Goal: Task Accomplishment & Management: Manage account settings

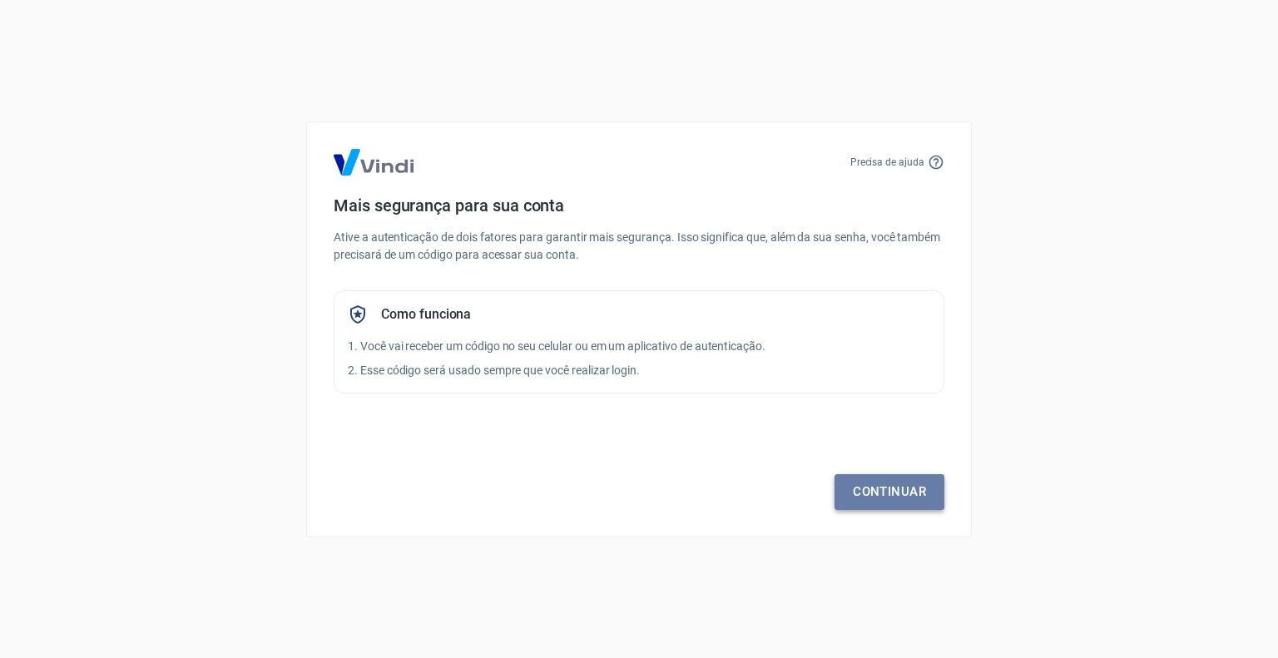
click at [884, 487] on link "Continuar" at bounding box center [890, 491] width 110 height 35
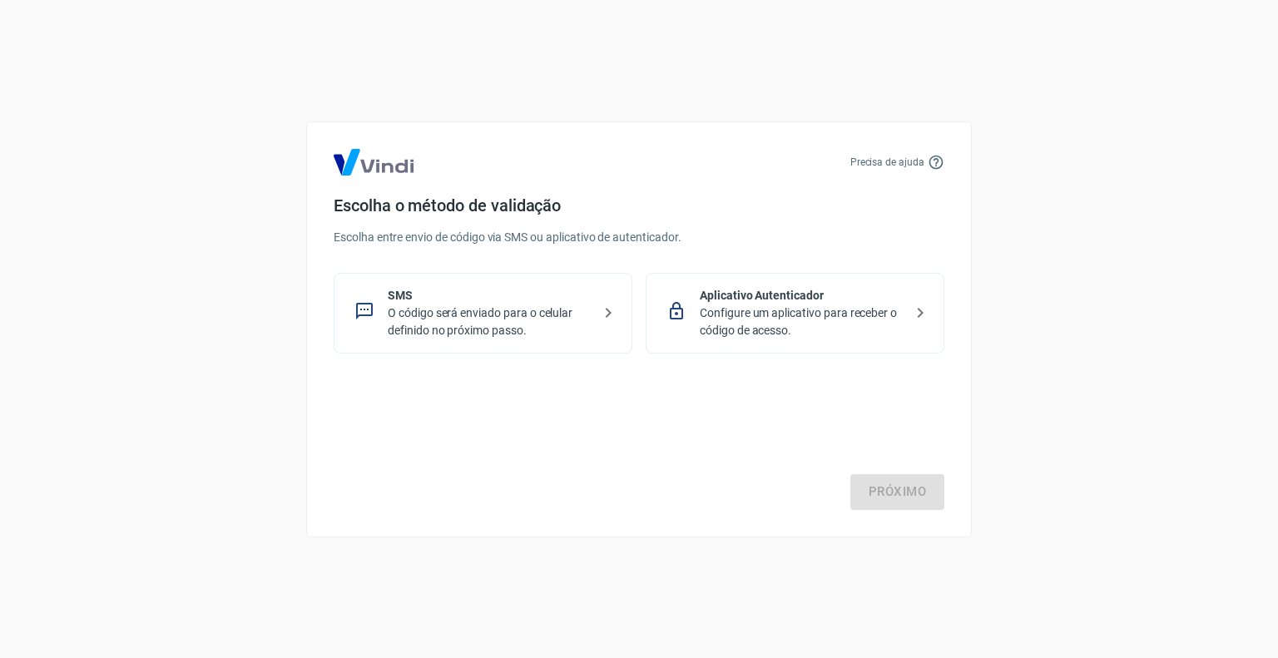
click at [797, 305] on p "Configure um aplicativo para receber o código de acesso." at bounding box center [802, 322] width 204 height 35
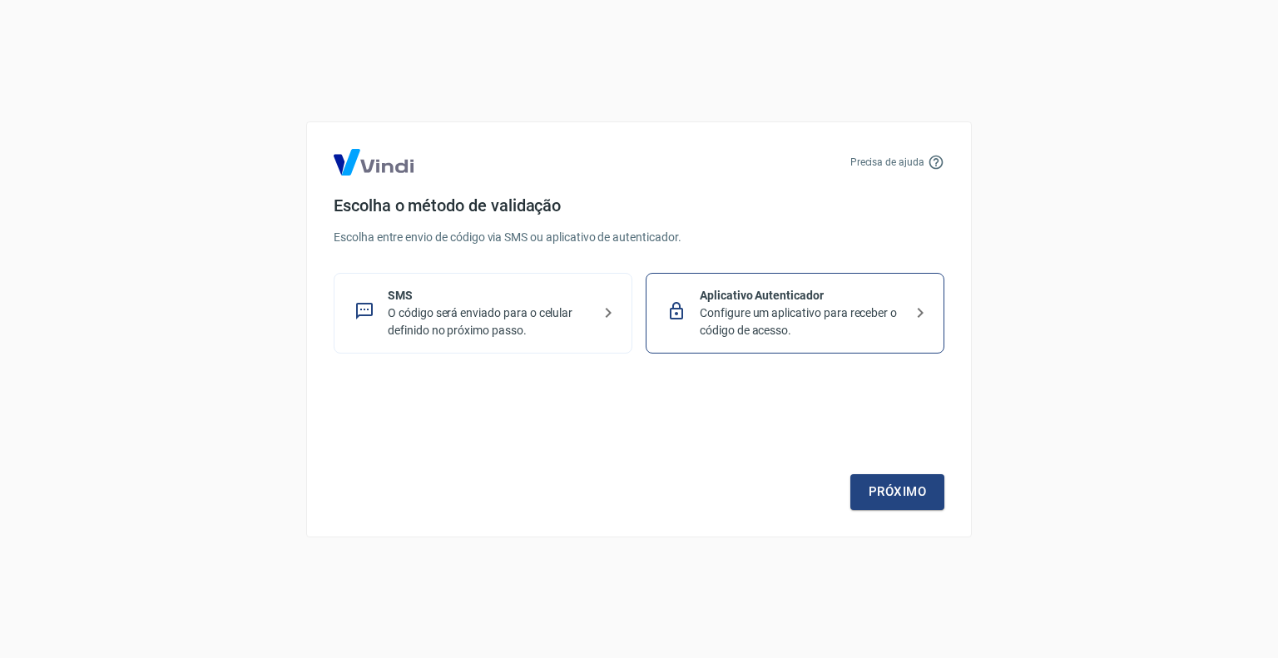
click at [769, 336] on p "Configure um aplicativo para receber o código de acesso." at bounding box center [802, 322] width 204 height 35
click at [894, 492] on link "Próximo" at bounding box center [897, 491] width 94 height 35
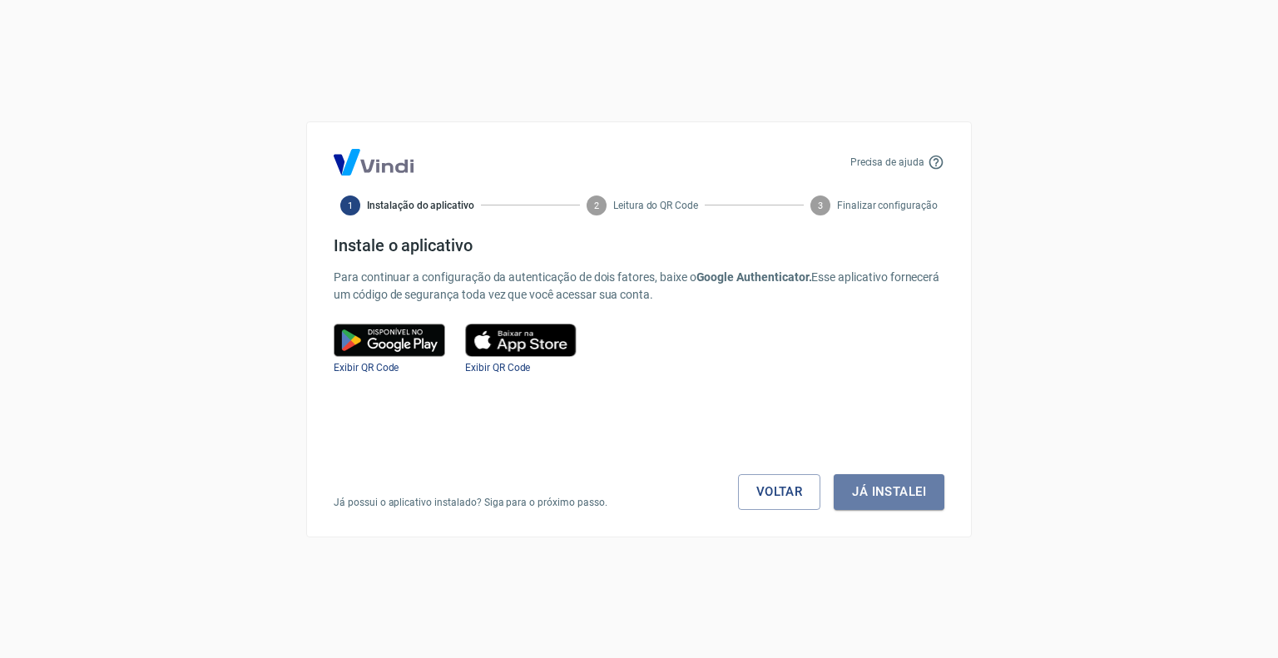
click at [894, 492] on button "Já instalei" at bounding box center [889, 491] width 111 height 35
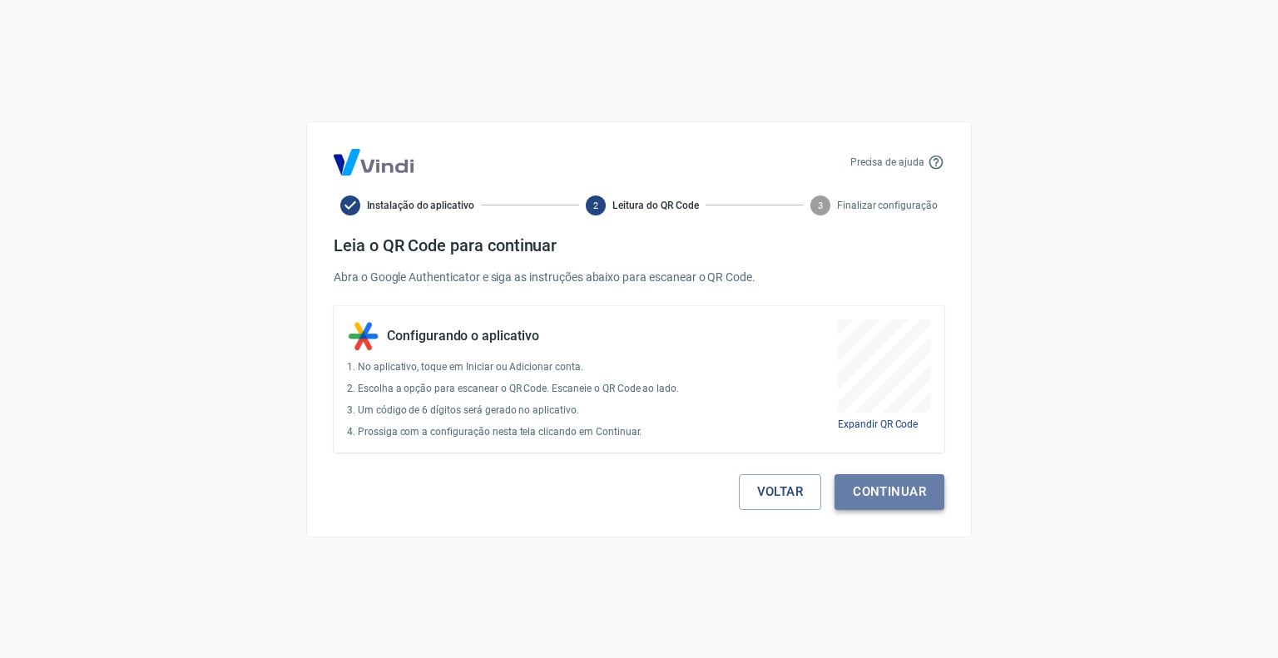
click at [920, 503] on button "Continuar" at bounding box center [890, 491] width 110 height 35
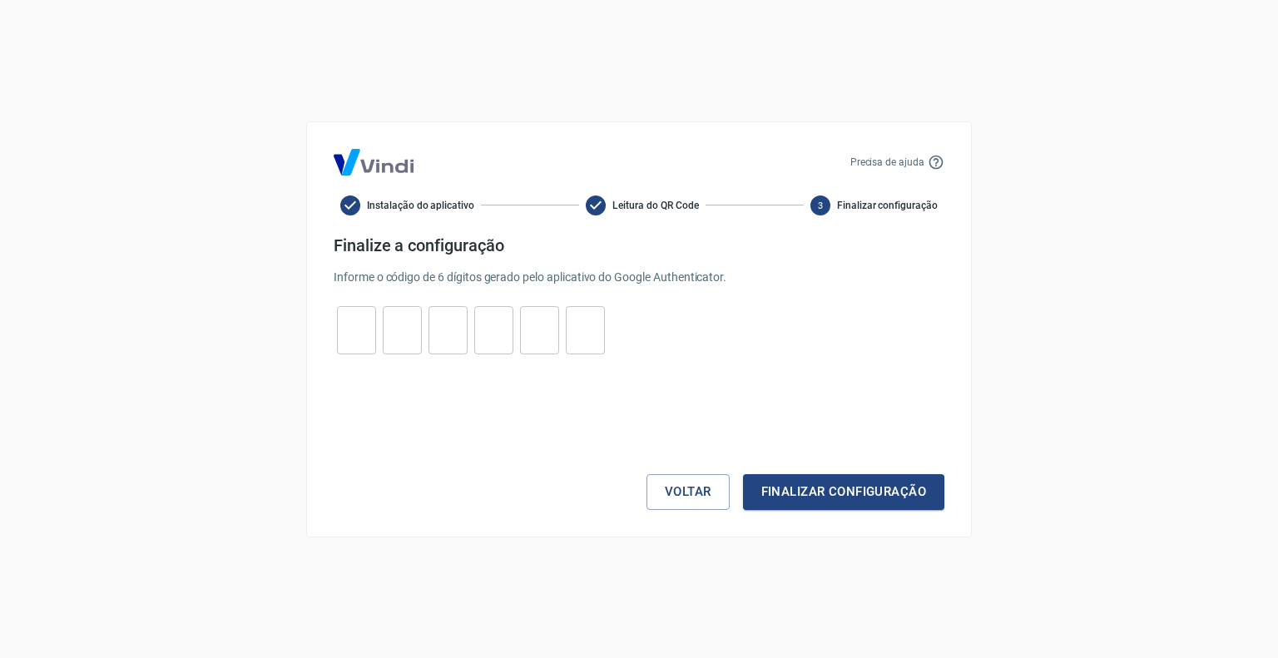
click at [367, 337] on input "tel" at bounding box center [356, 330] width 39 height 36
type input "7"
type input "9"
type input "6"
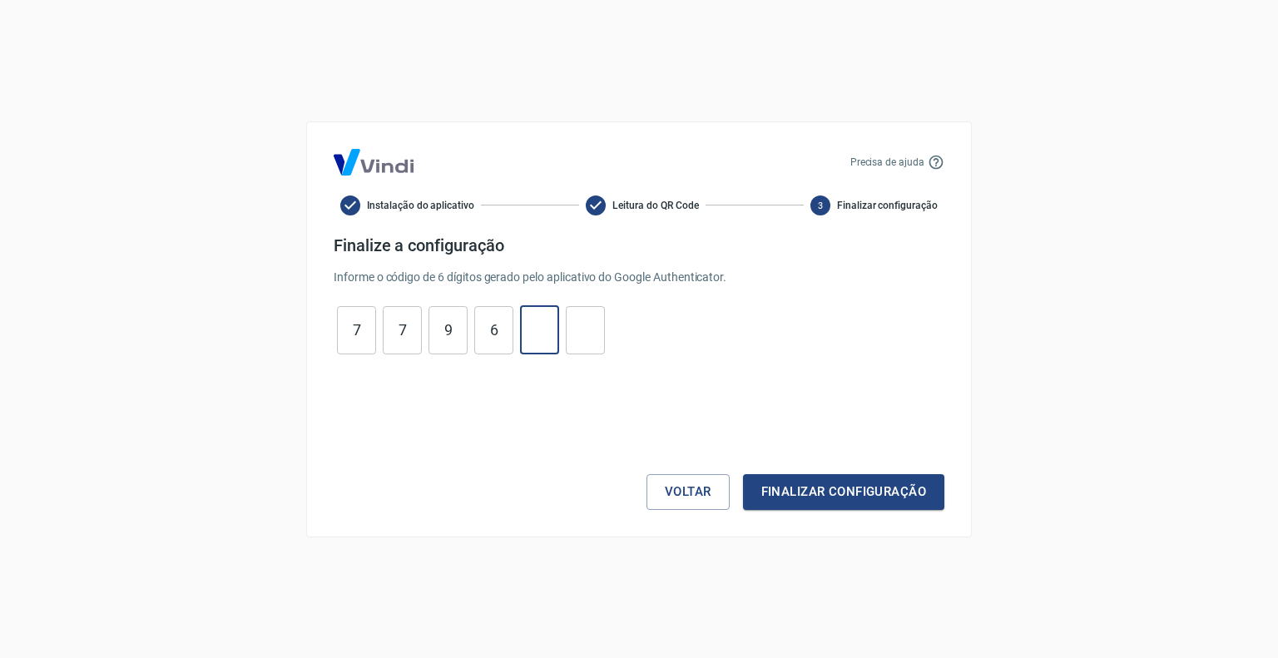
type input "1"
type input "6"
click at [874, 488] on button "Finalizar configuração" at bounding box center [843, 491] width 201 height 35
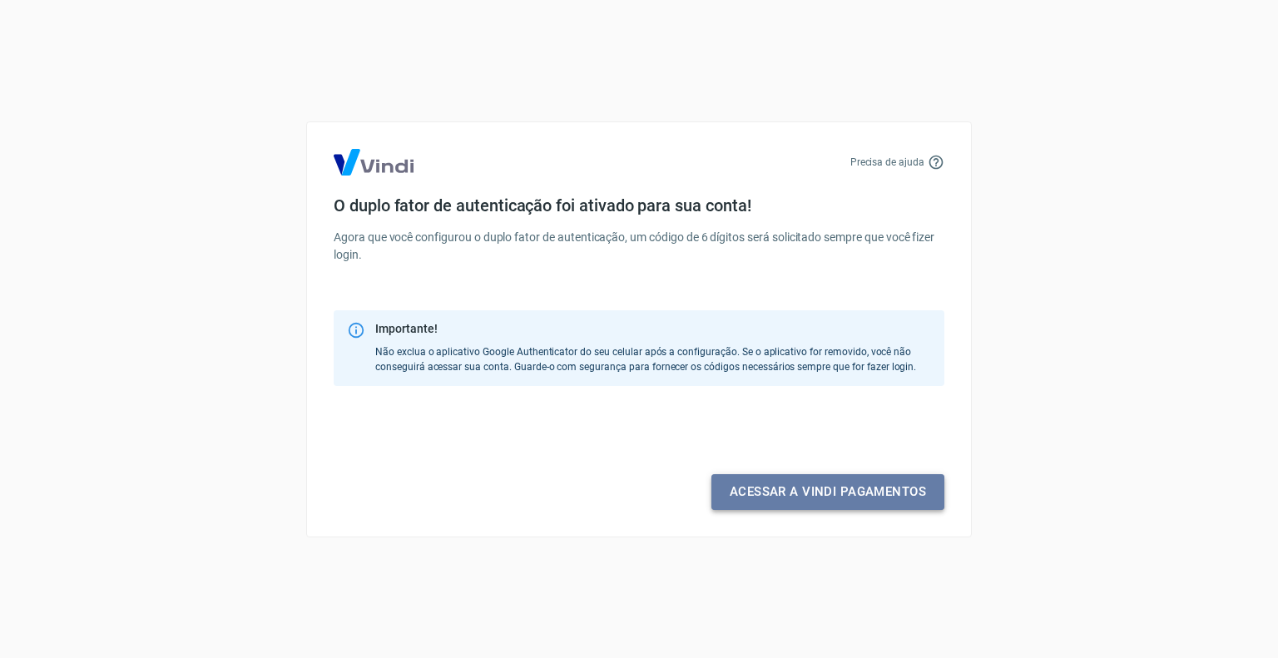
click at [874, 488] on link "Acessar a Vindi pagamentos" at bounding box center [827, 491] width 233 height 35
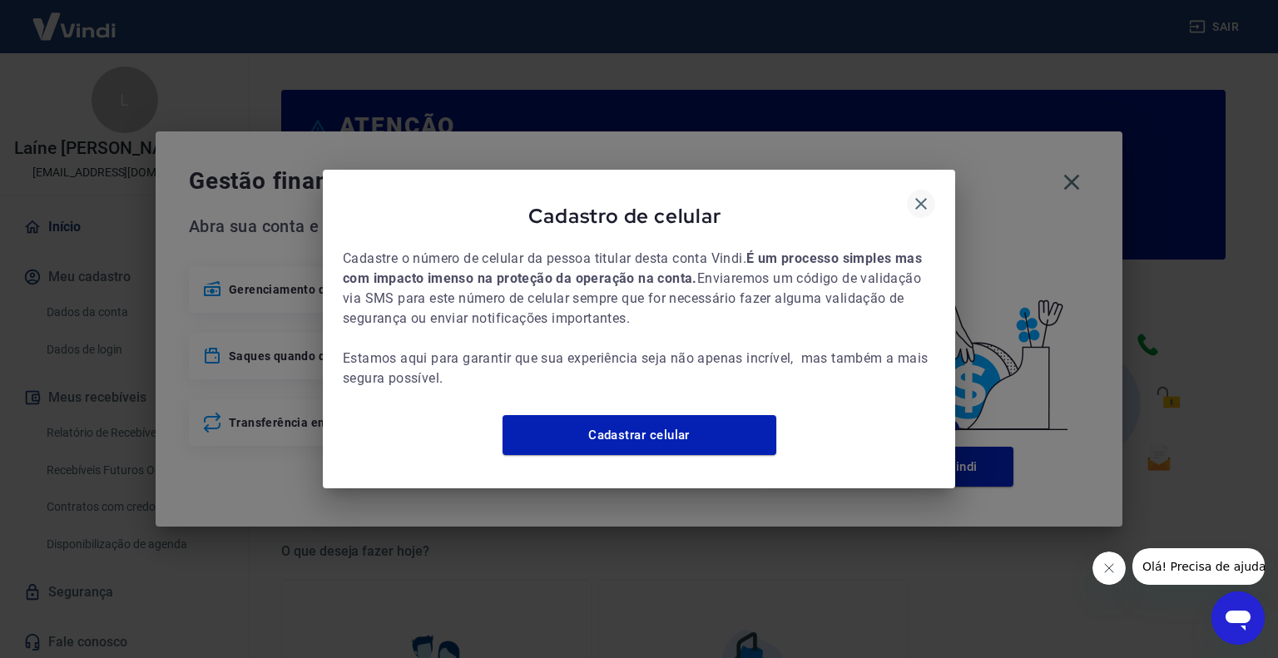
click at [918, 194] on icon "button" at bounding box center [921, 204] width 20 height 20
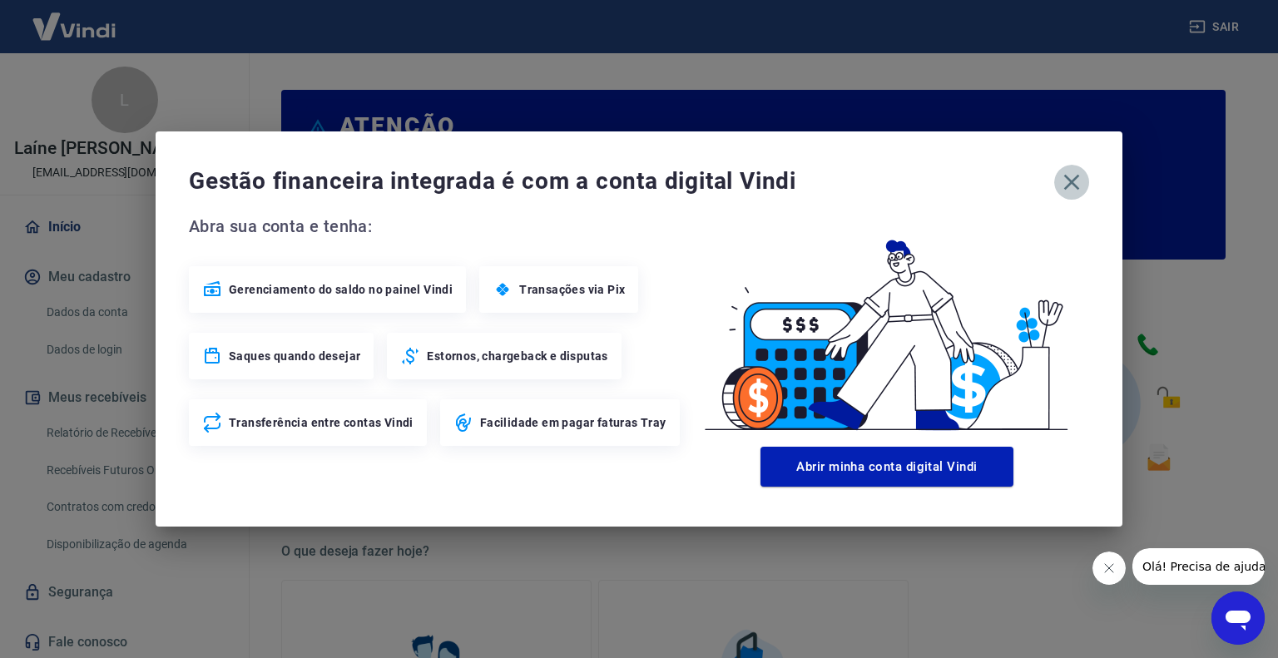
click at [1072, 183] on icon "button" at bounding box center [1072, 183] width 16 height 16
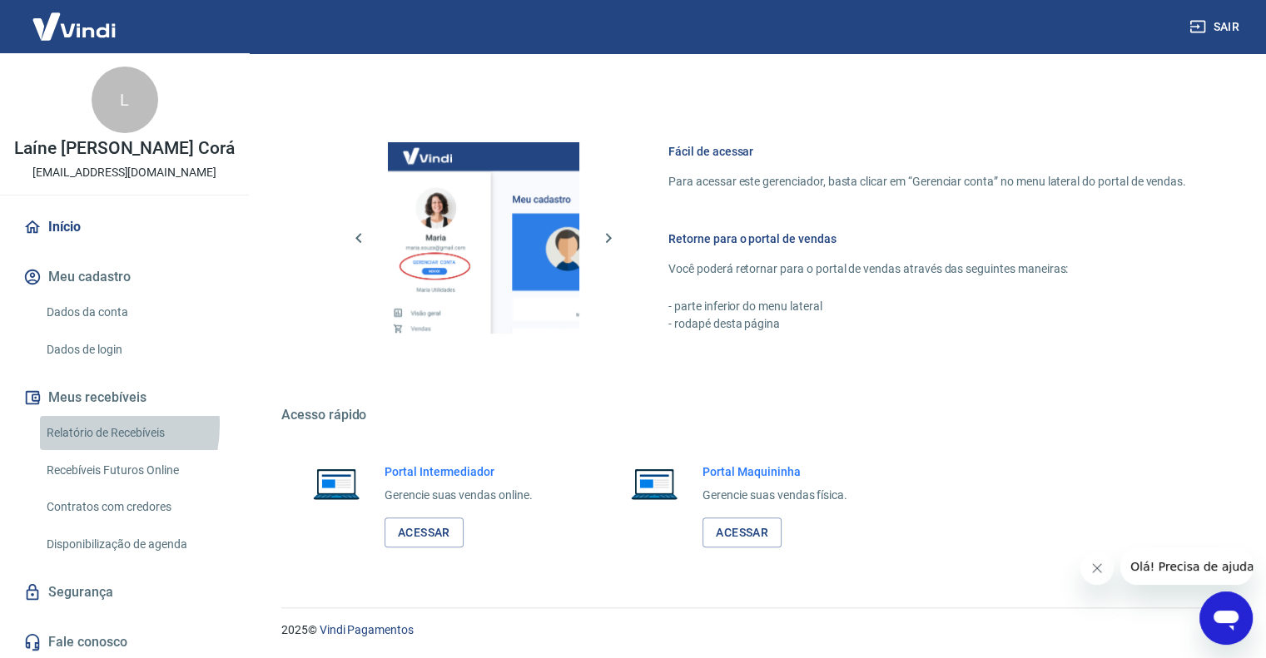
click at [71, 424] on link "Relatório de Recebíveis" at bounding box center [134, 433] width 189 height 34
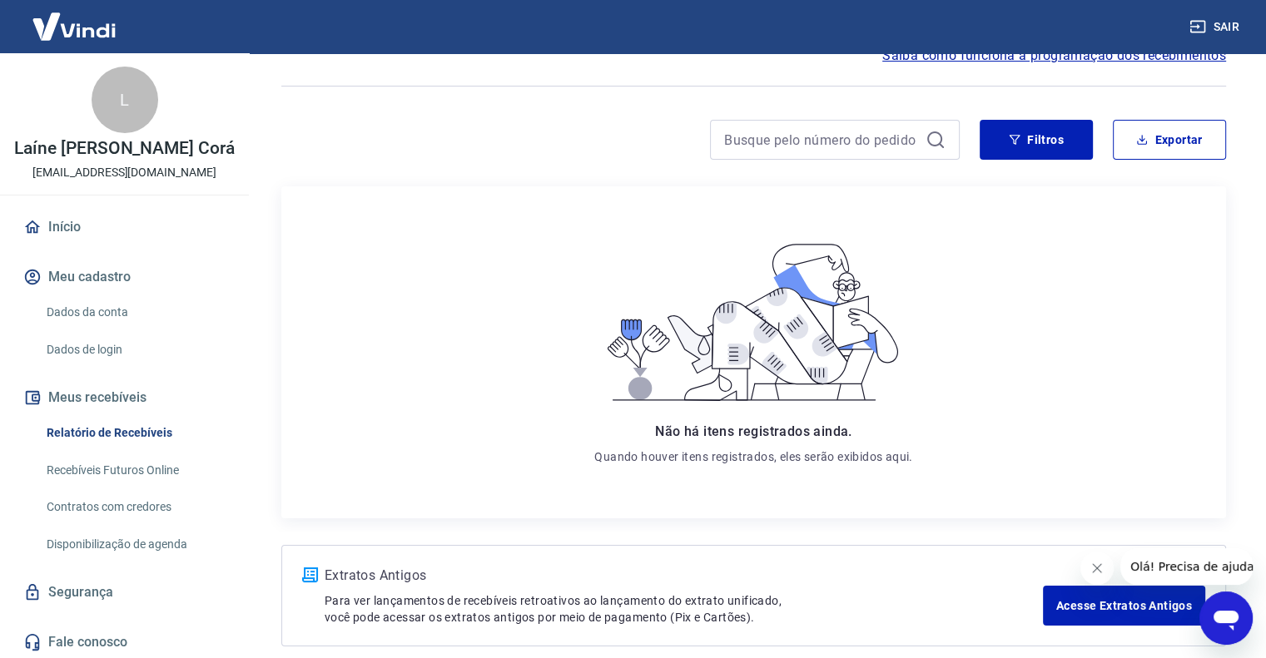
scroll to position [167, 0]
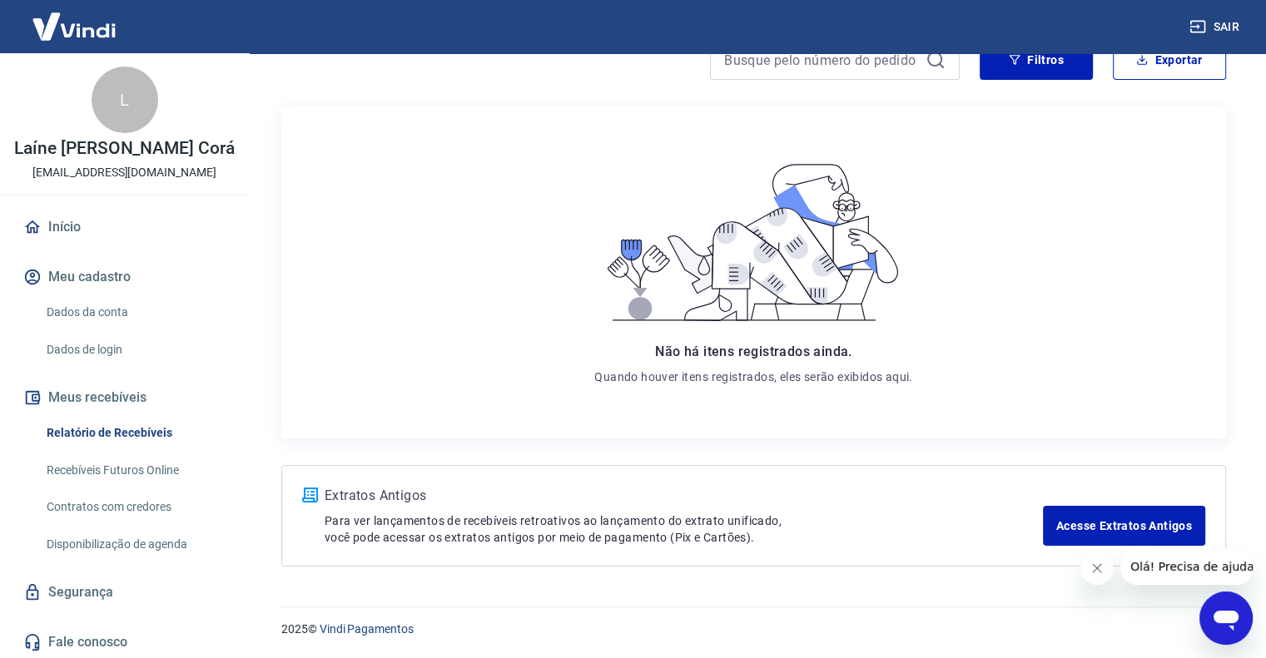
click at [424, 533] on p "Para ver lançamentos de recebíveis retroativos ao lançamento do extrato unifica…" at bounding box center [683, 529] width 718 height 33
click at [1155, 521] on link "Acesse Extratos Antigos" at bounding box center [1124, 526] width 162 height 40
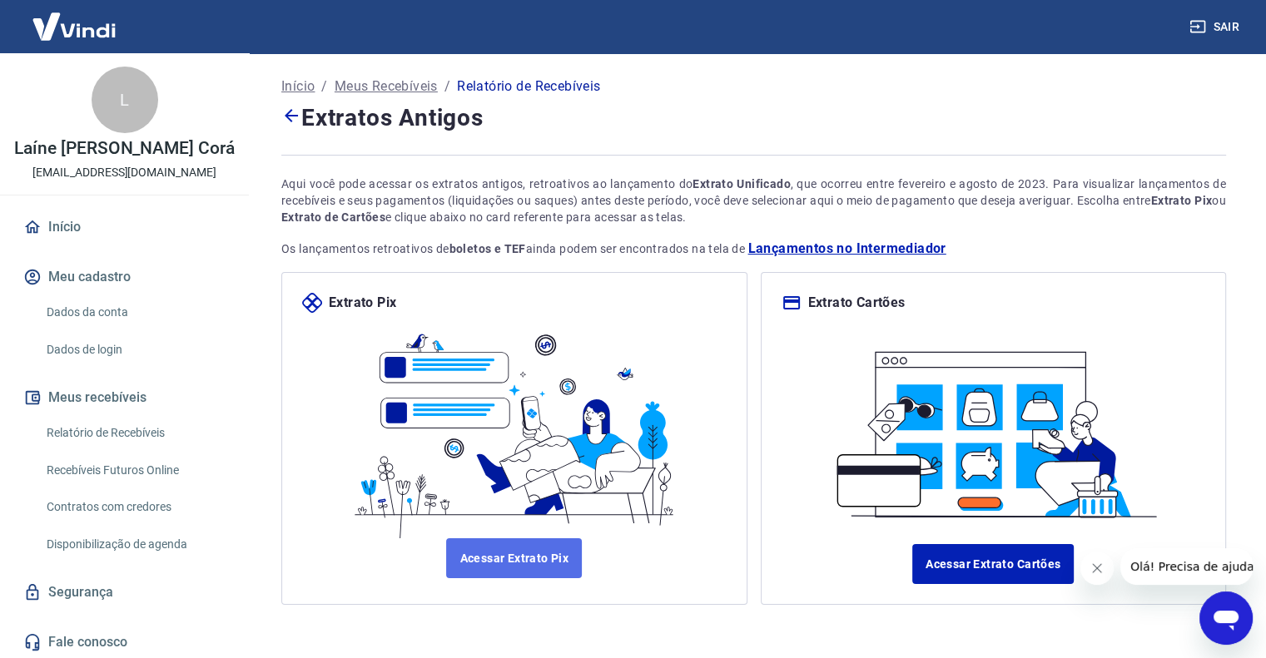
click at [532, 557] on link "Acessar Extrato Pix" at bounding box center [514, 558] width 136 height 40
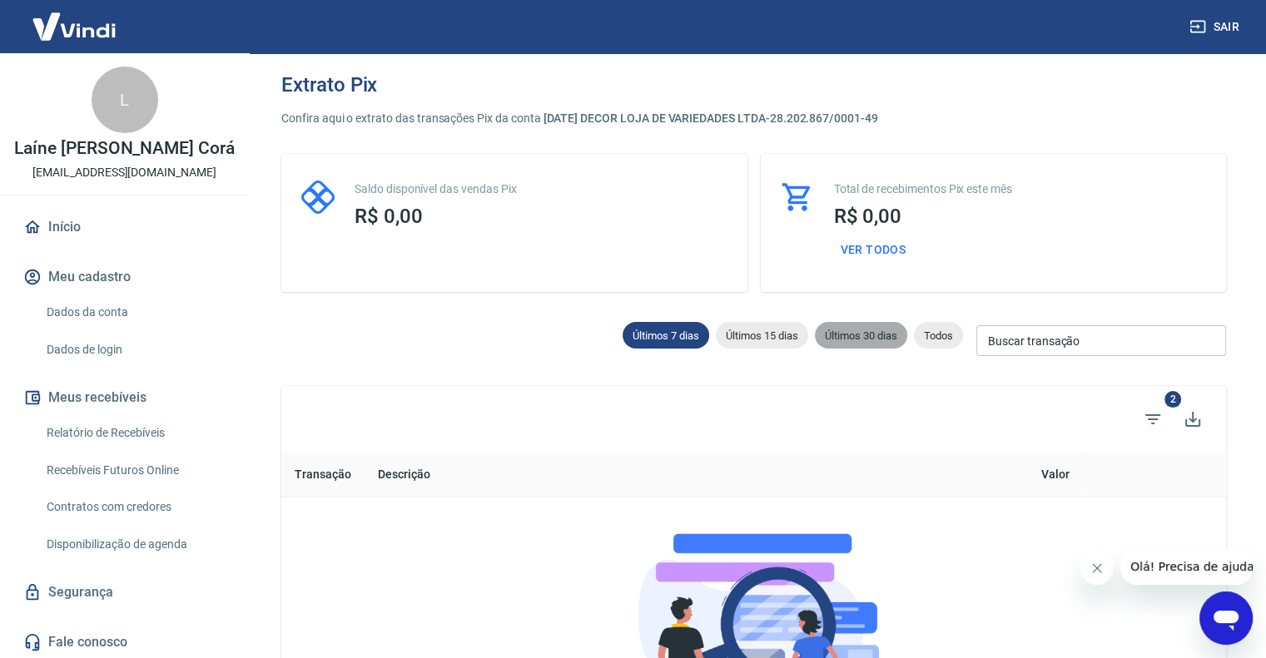
click at [872, 337] on span "Últimos 30 dias" at bounding box center [861, 335] width 92 height 12
type input "16/08/2025"
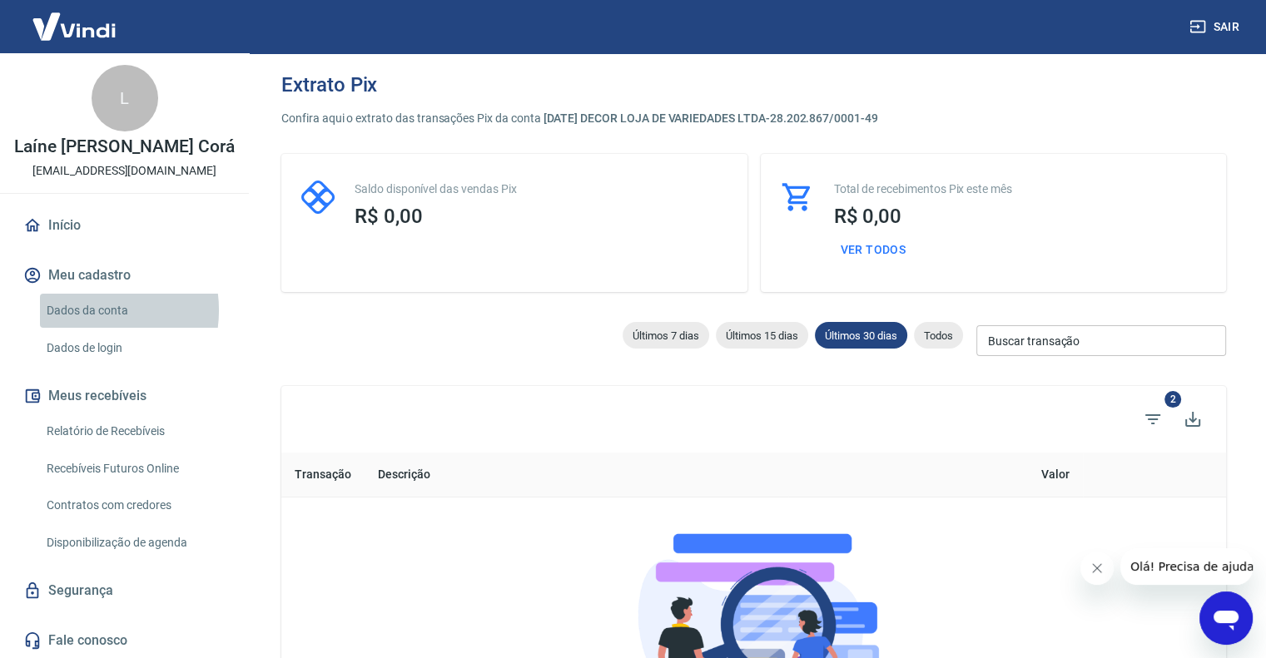
click at [87, 309] on link "Dados da conta" at bounding box center [134, 311] width 189 height 34
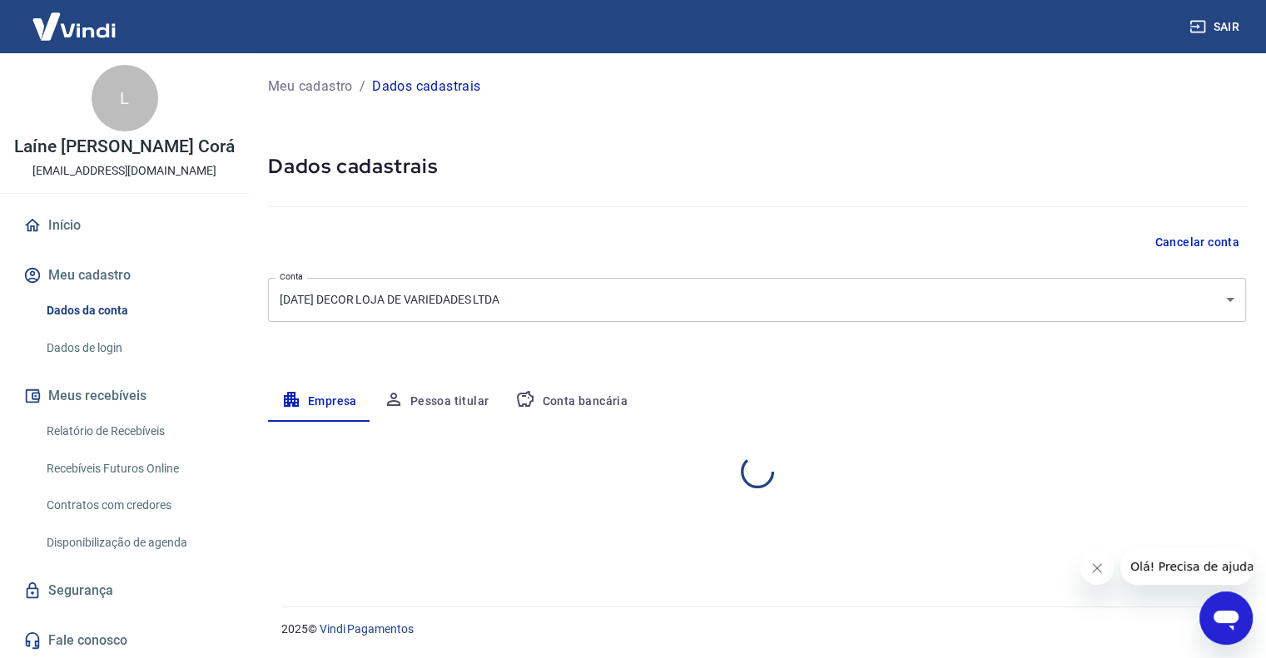
select select "RS"
select select "business"
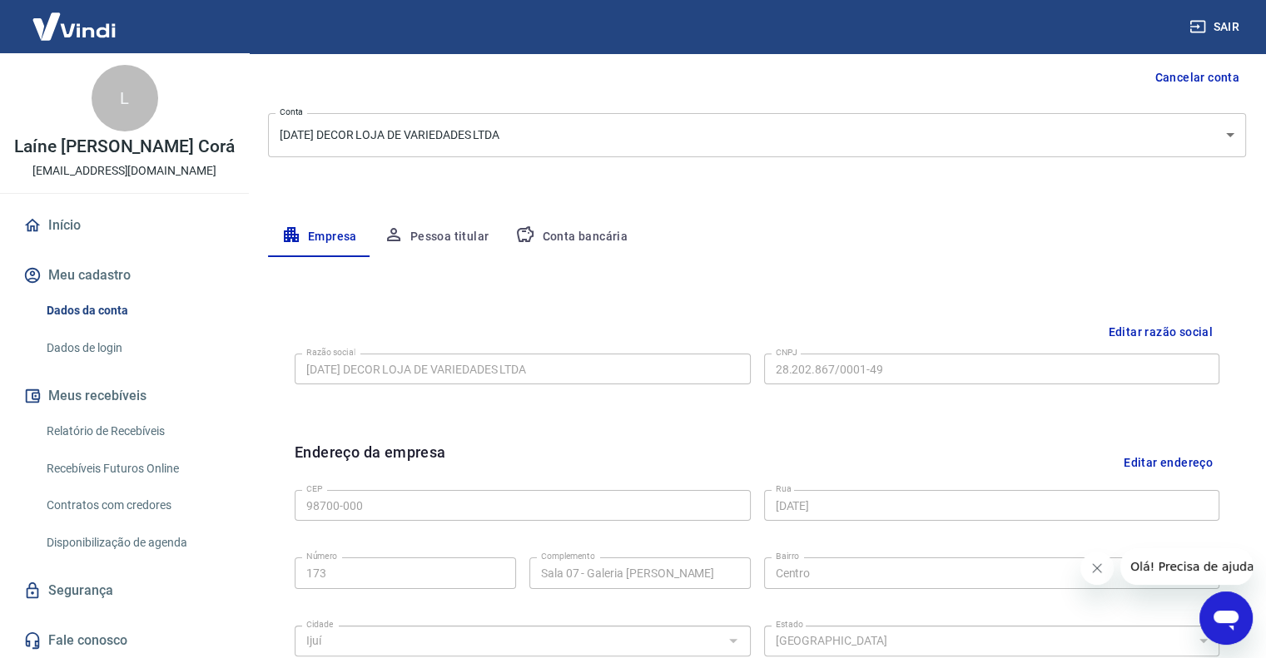
scroll to position [166, 0]
click at [572, 238] on button "Conta bancária" at bounding box center [571, 235] width 139 height 40
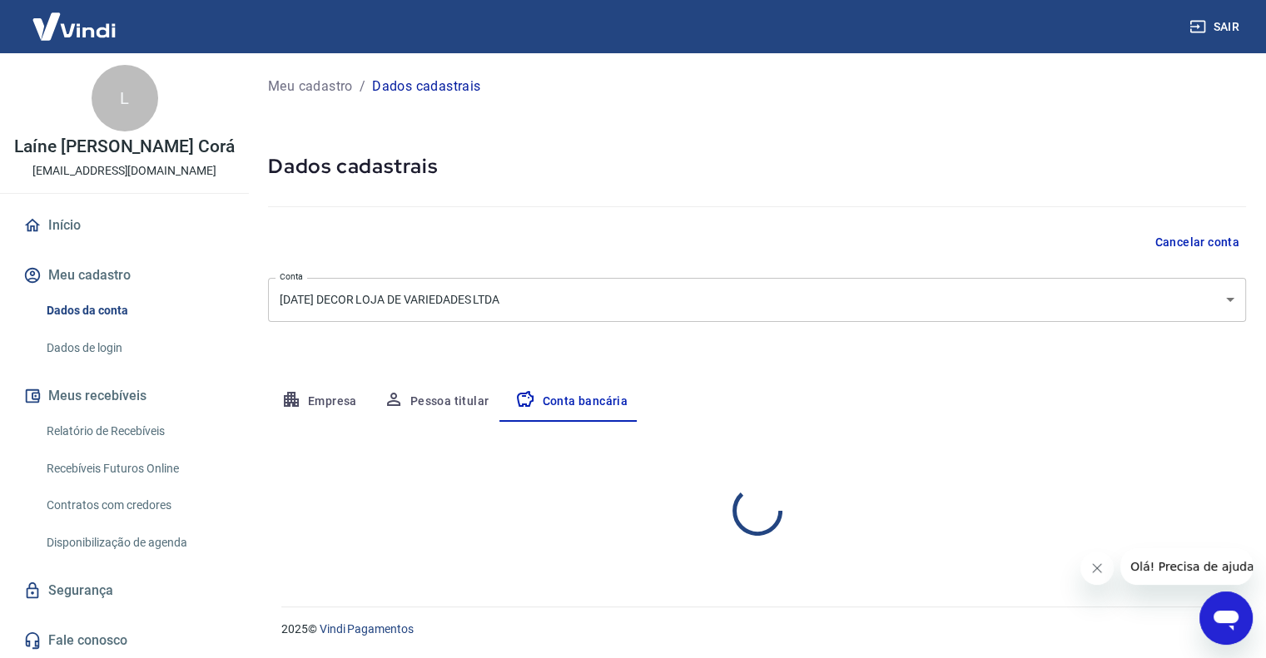
scroll to position [0, 0]
select select "1"
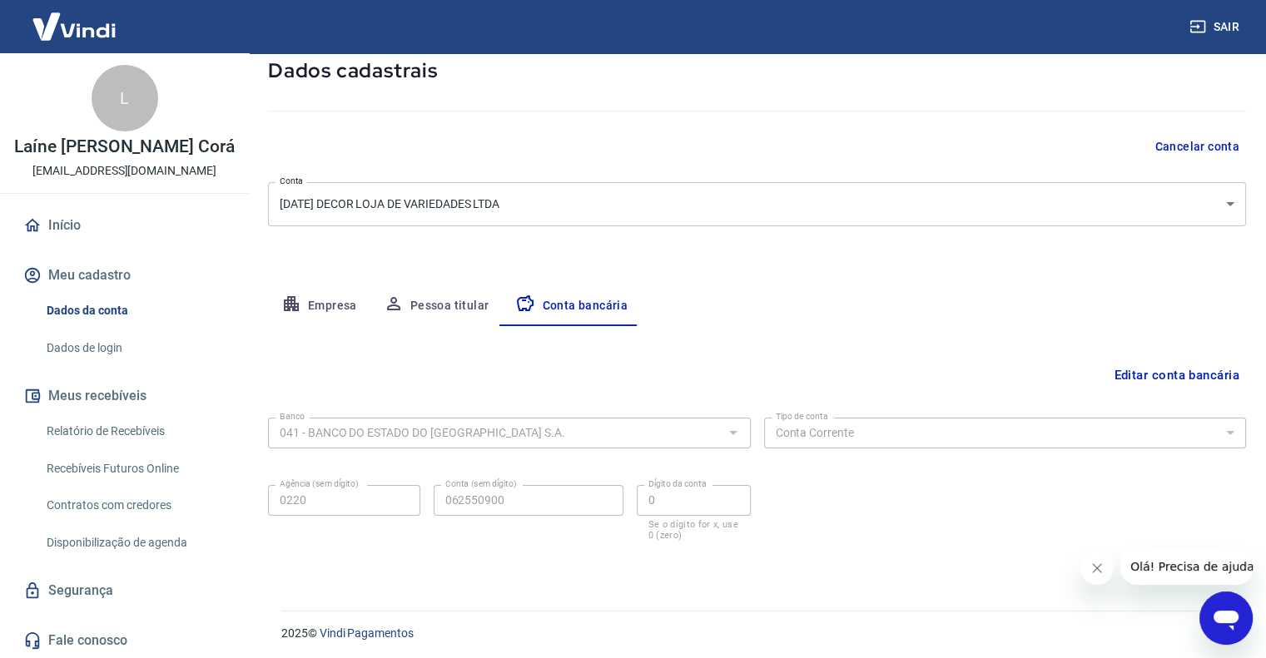
scroll to position [99, 0]
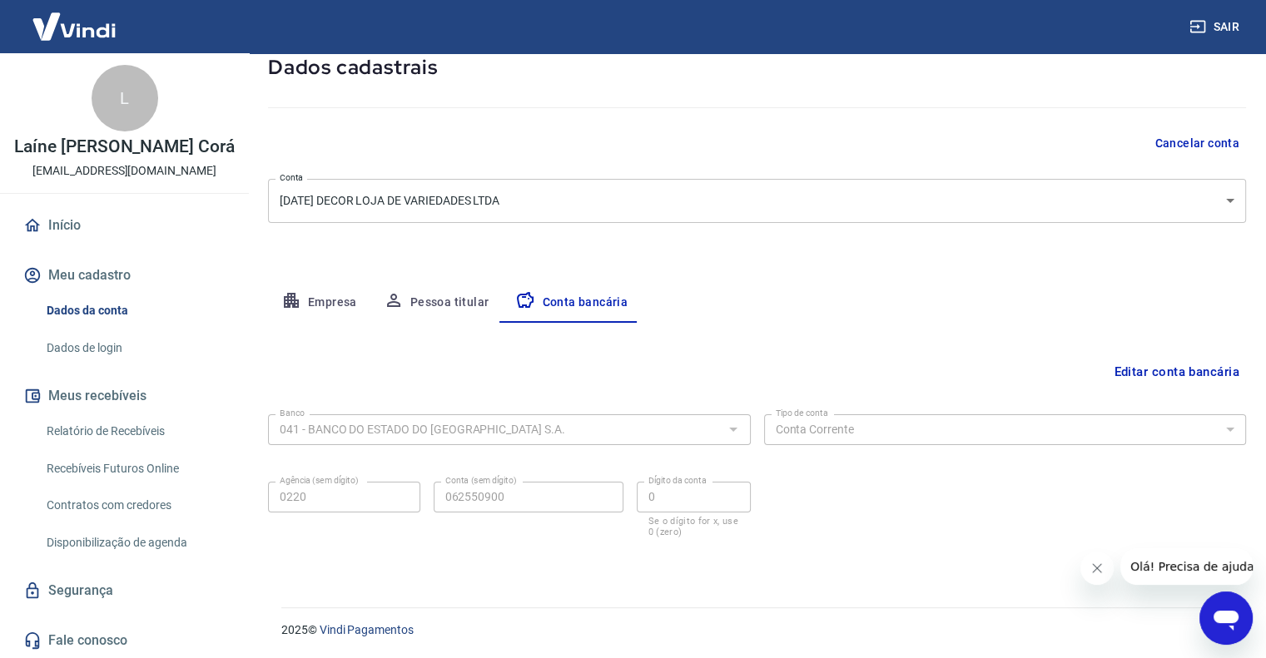
click at [425, 295] on button "Pessoa titular" at bounding box center [436, 303] width 132 height 40
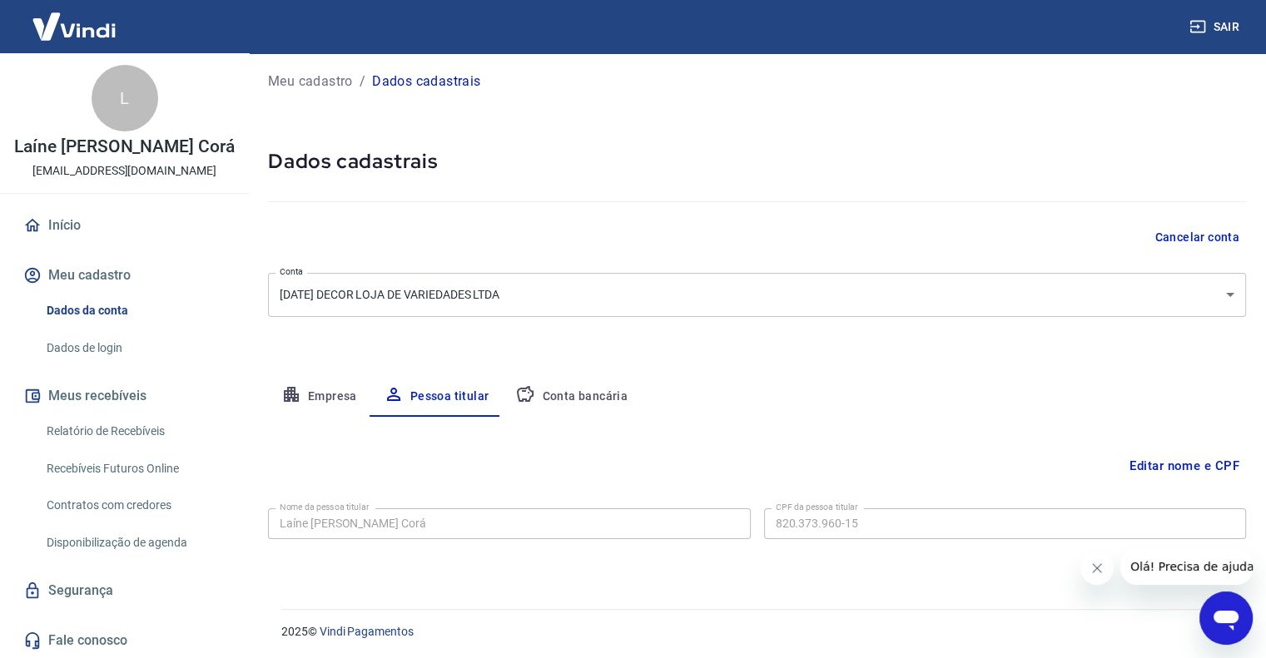
scroll to position [7, 0]
click at [600, 389] on button "Conta bancária" at bounding box center [571, 395] width 139 height 40
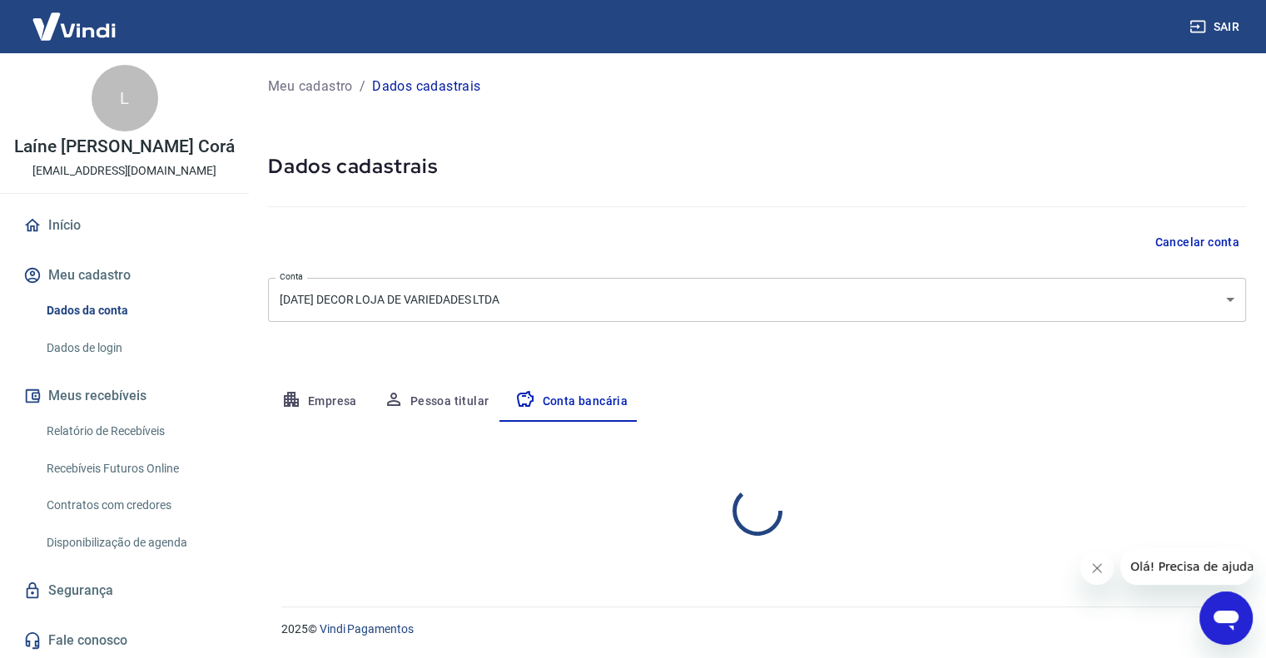
select select "1"
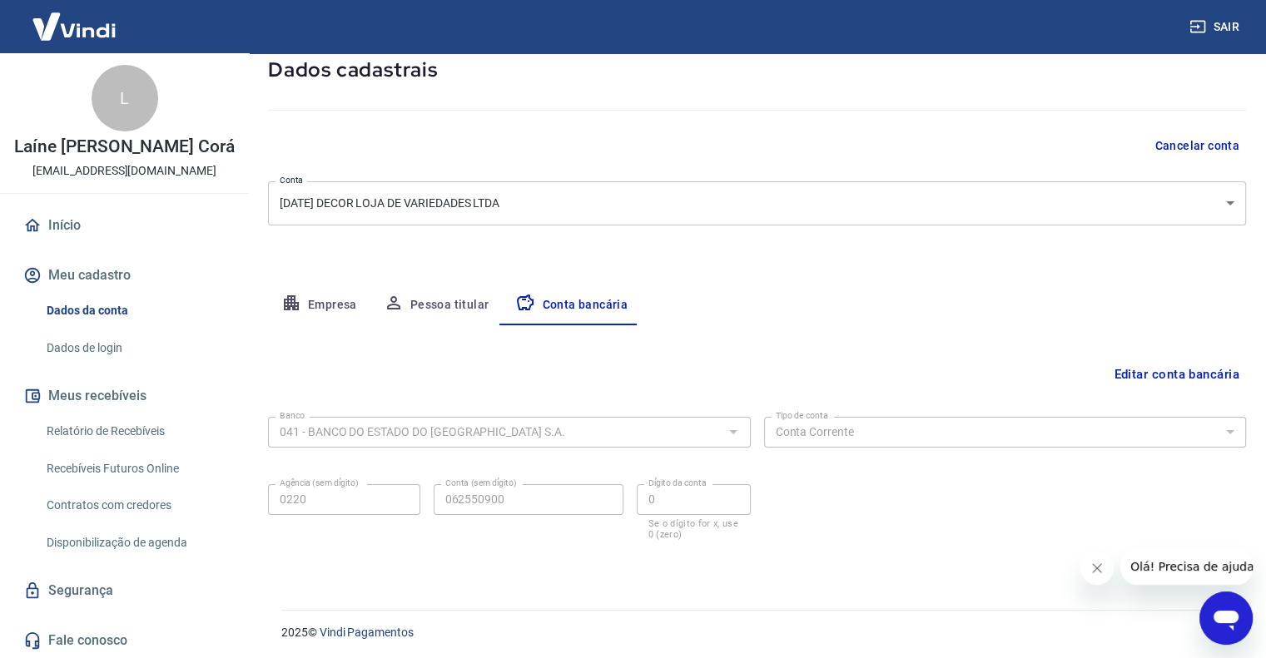
scroll to position [99, 0]
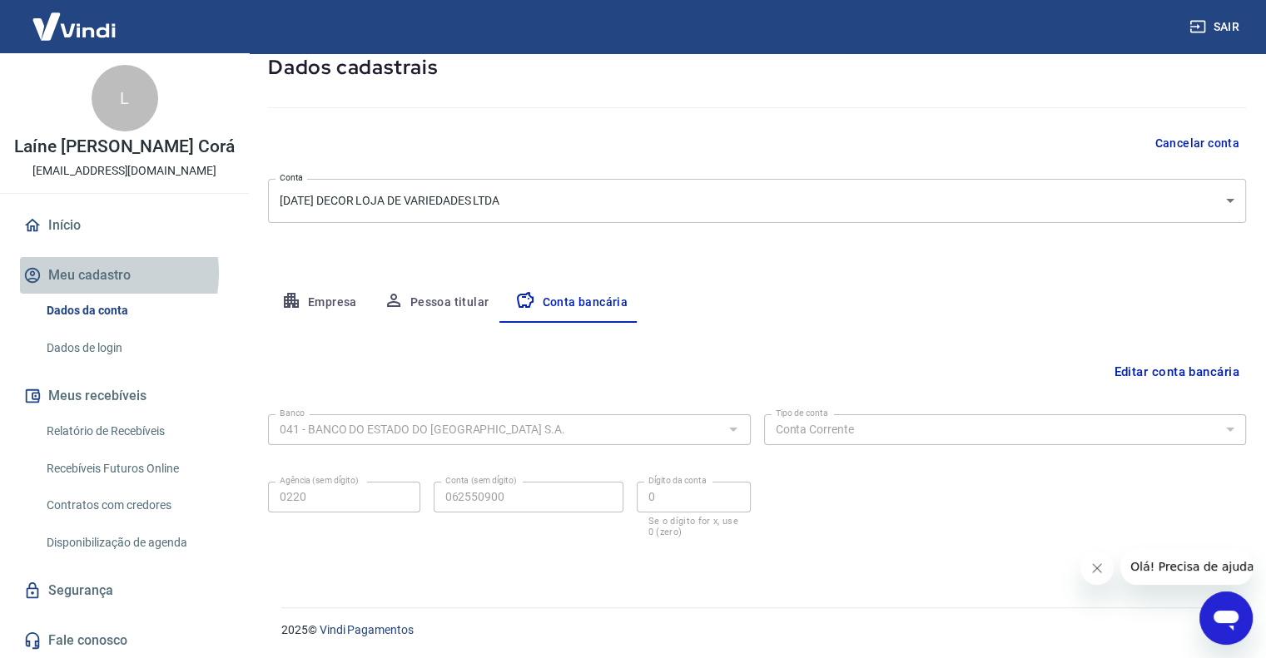
click at [97, 271] on button "Meu cadastro" at bounding box center [124, 275] width 209 height 37
click at [93, 272] on button "Meu cadastro" at bounding box center [124, 275] width 209 height 37
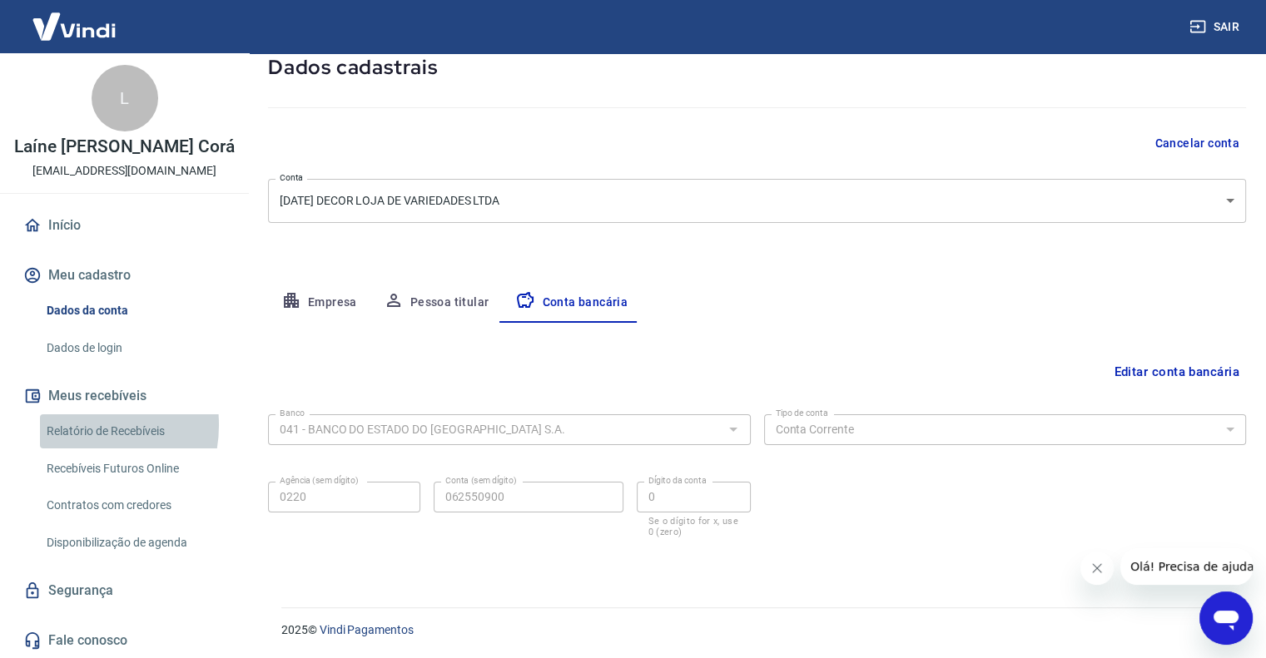
click at [73, 424] on link "Relatório de Recebíveis" at bounding box center [134, 431] width 189 height 34
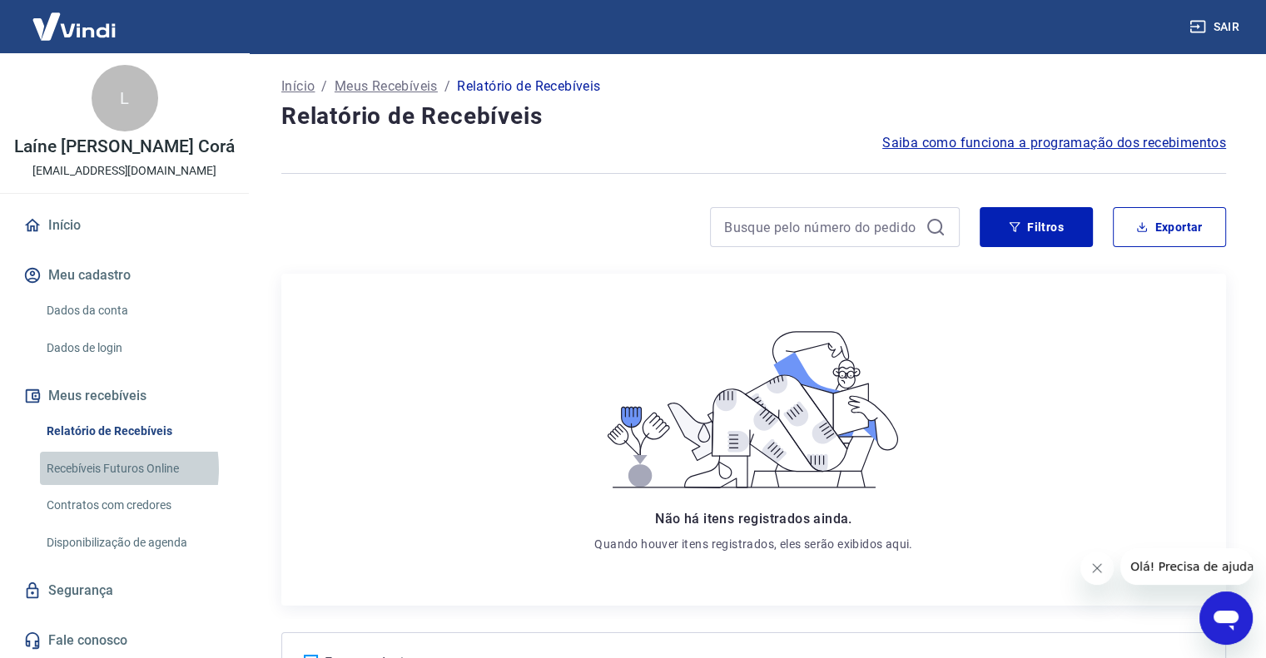
click at [91, 468] on link "Recebíveis Futuros Online" at bounding box center [134, 469] width 189 height 34
